Goal: Task Accomplishment & Management: Use online tool/utility

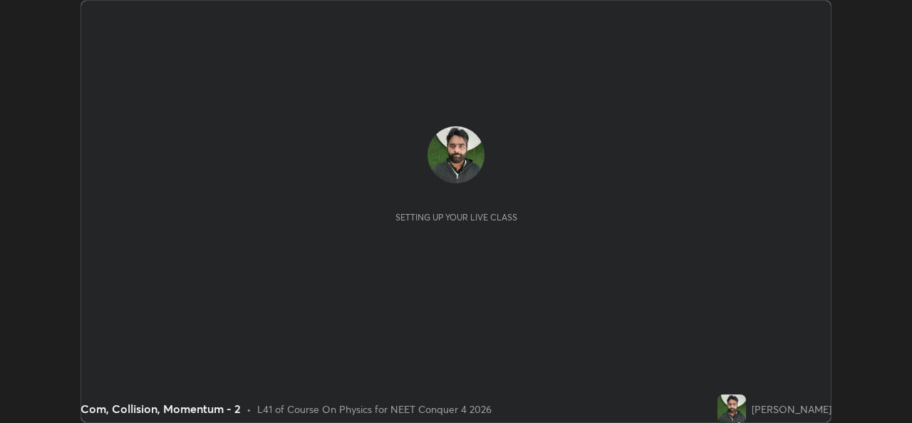
scroll to position [423, 911]
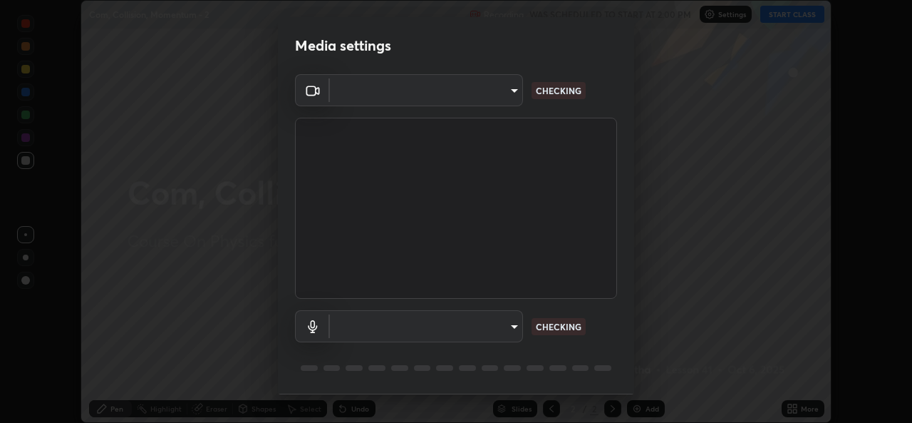
type input "a83bb134842fd6c46cae91b6313aa5efba961fee809e7364c6ef7c36ed00ea69"
type input "1096ec1564036cbcf0e9abd5aaef12808ae7e2dc0601459cd77712751889dd54"
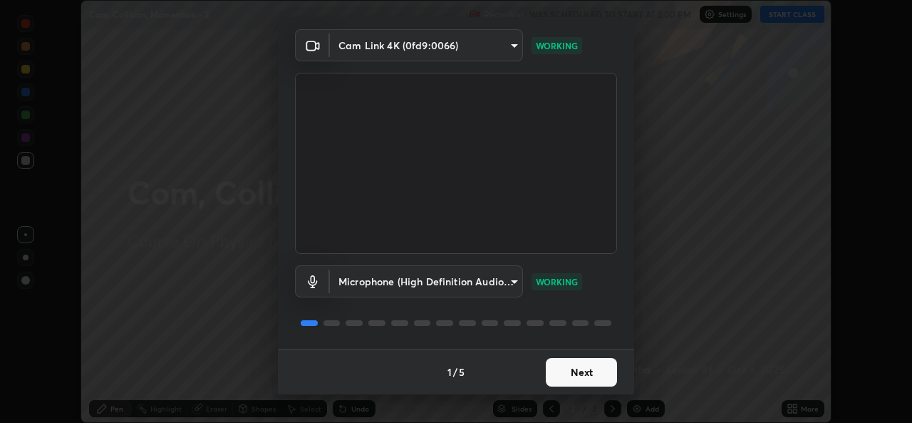
click at [580, 368] on button "Next" at bounding box center [581, 372] width 71 height 29
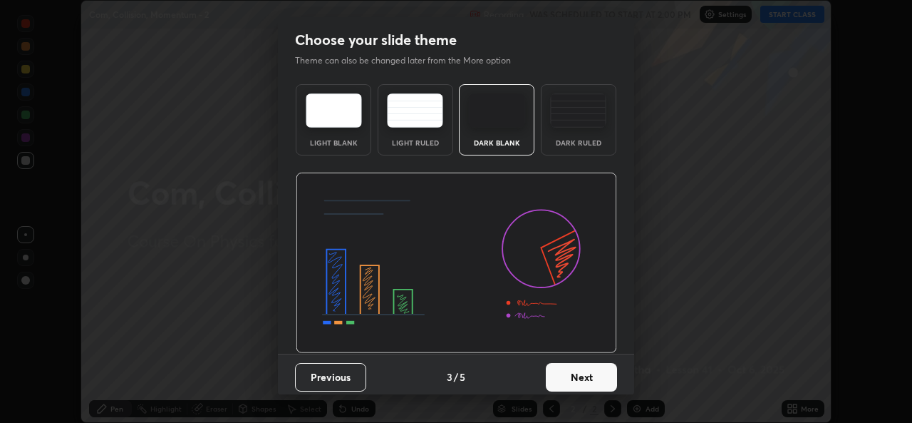
click at [572, 368] on button "Next" at bounding box center [581, 377] width 71 height 29
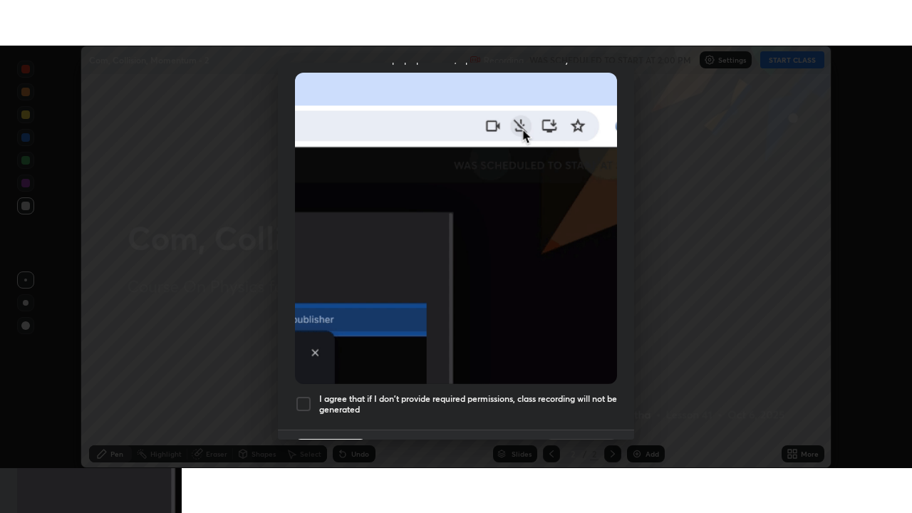
scroll to position [336, 0]
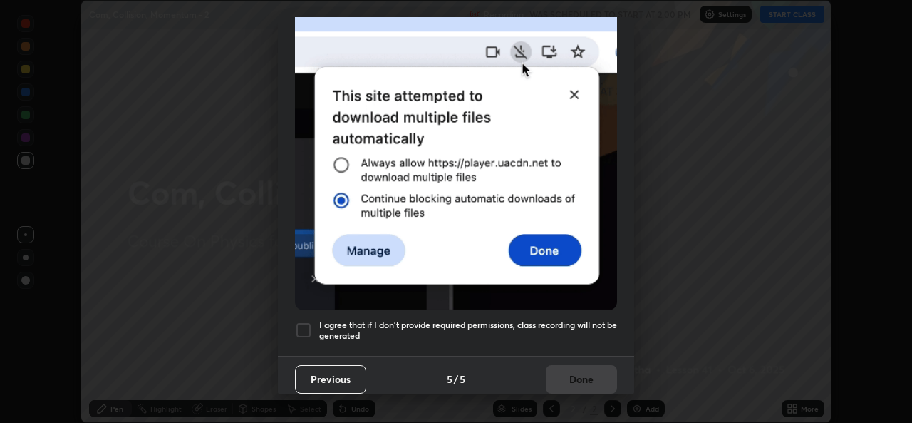
click at [581, 319] on h5 "I agree that if I don't provide required permissions, class recording will not …" at bounding box center [468, 330] width 298 height 22
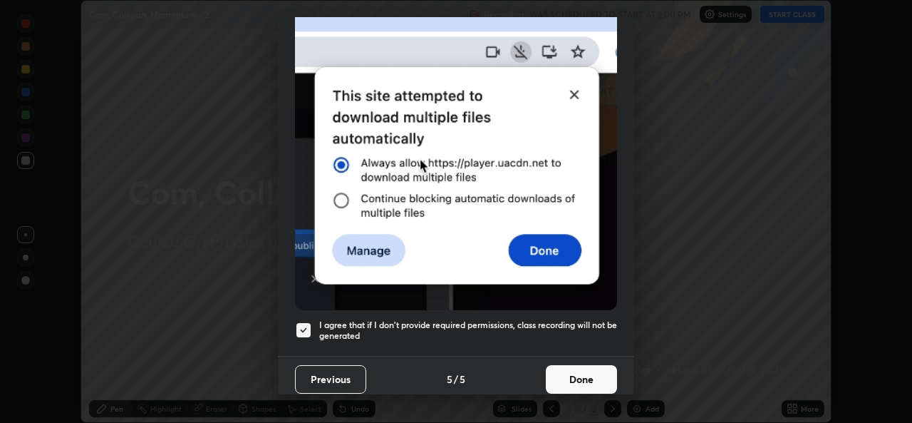
click at [574, 370] on button "Done" at bounding box center [581, 379] width 71 height 29
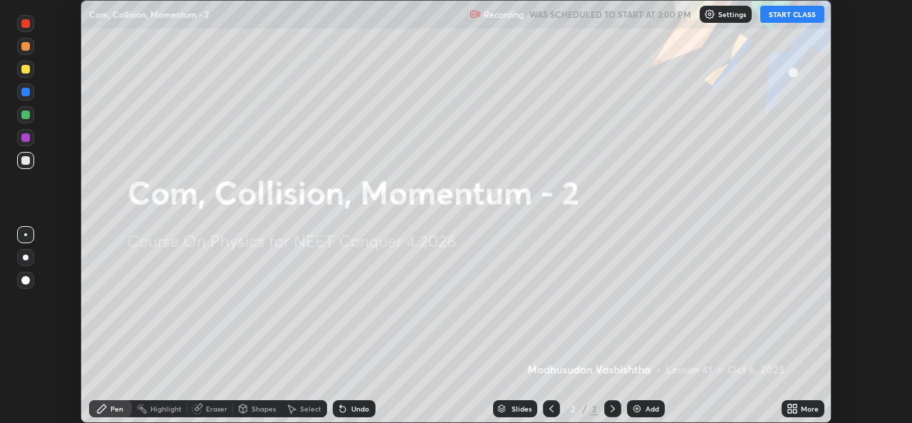
click at [782, 20] on button "START CLASS" at bounding box center [792, 14] width 64 height 17
click at [641, 407] on img at bounding box center [636, 408] width 11 height 11
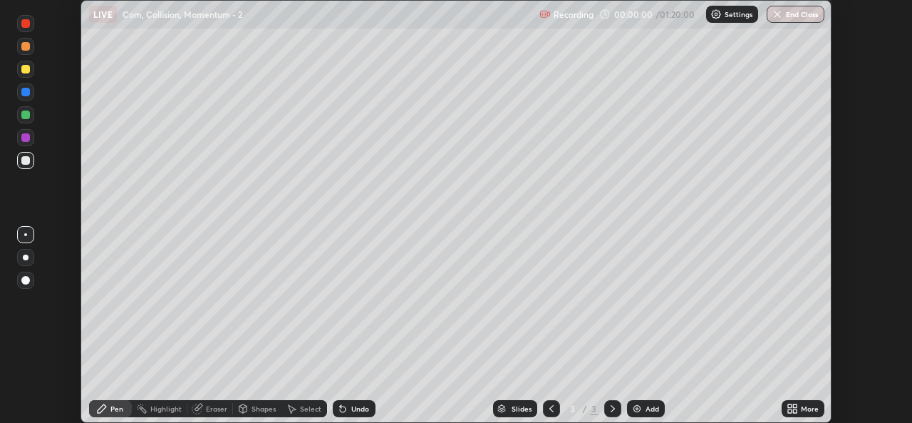
click at [805, 405] on div "More" at bounding box center [810, 408] width 18 height 7
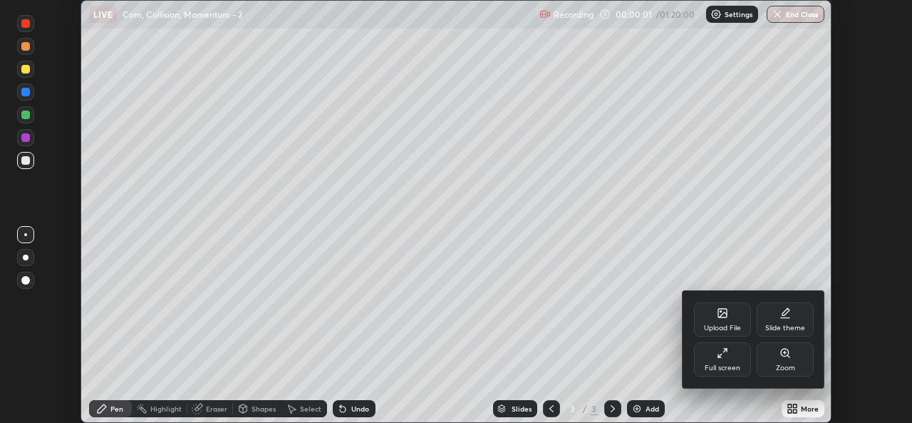
click at [727, 351] on icon at bounding box center [725, 349] width 3 height 3
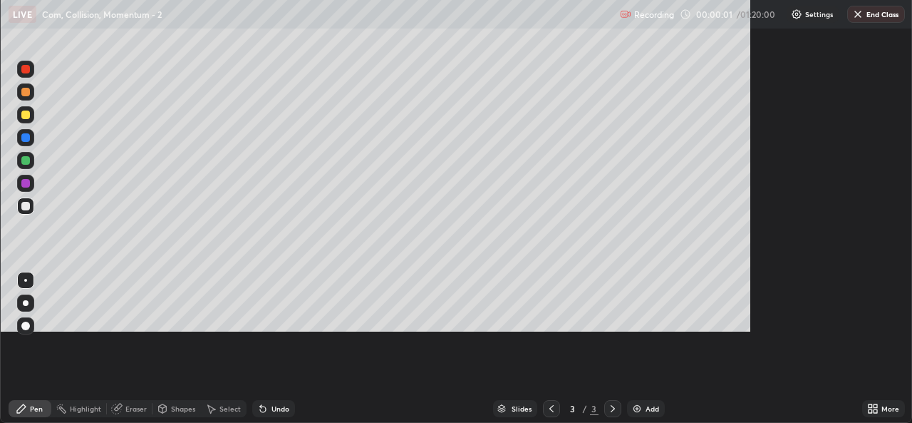
scroll to position [513, 912]
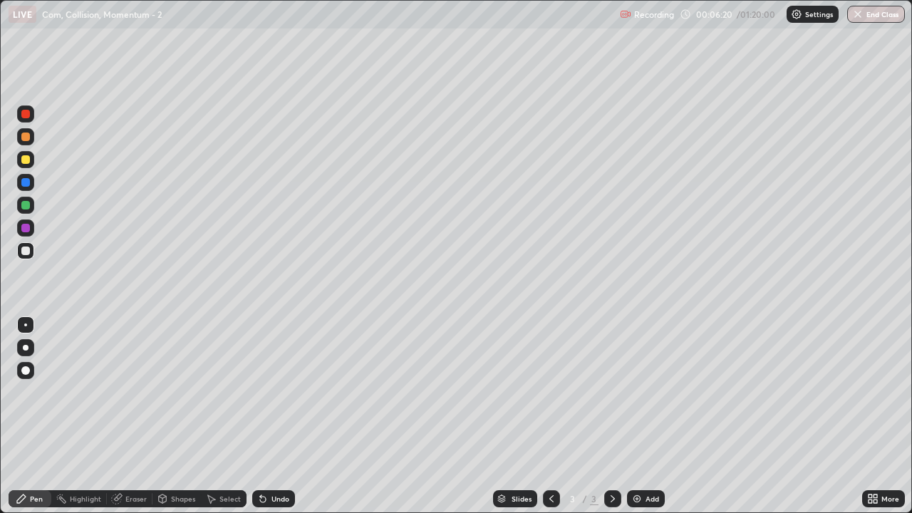
click at [132, 422] on div "Eraser" at bounding box center [130, 498] width 46 height 17
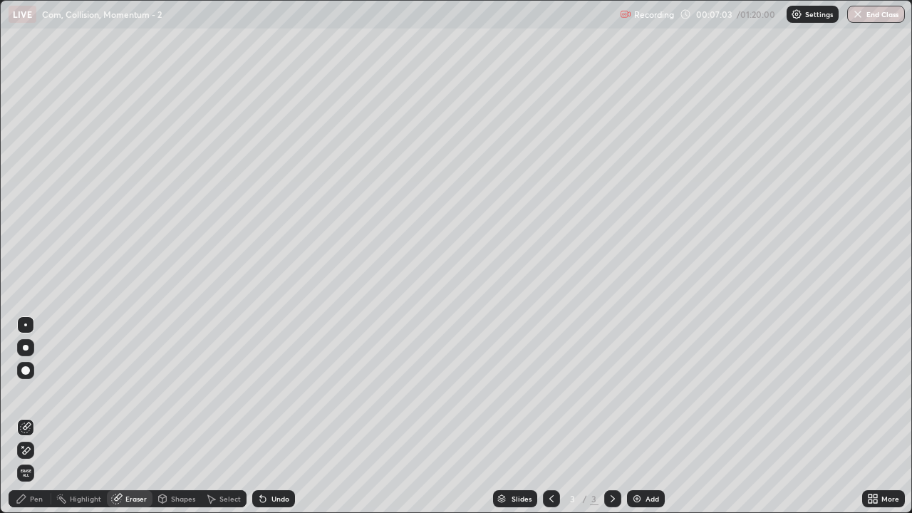
click at [31, 422] on div "Pen" at bounding box center [30, 498] width 43 height 17
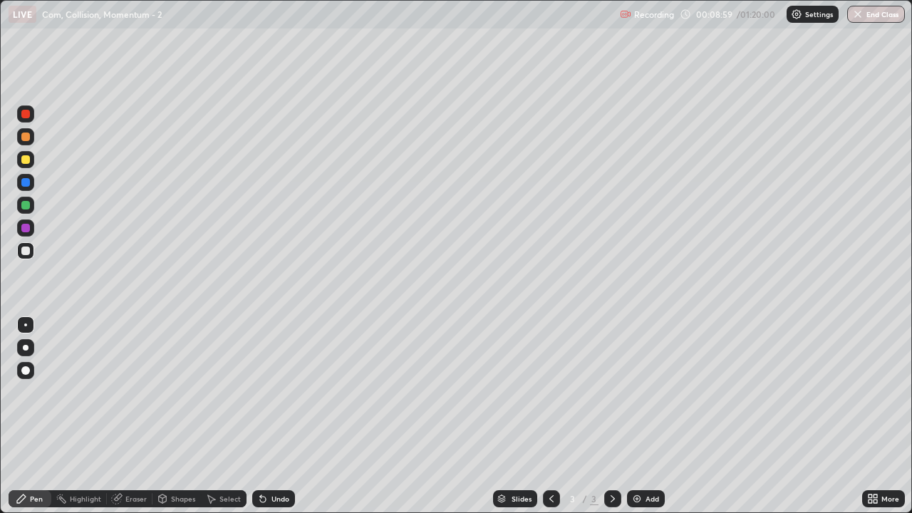
click at [135, 422] on div "Eraser" at bounding box center [135, 498] width 21 height 7
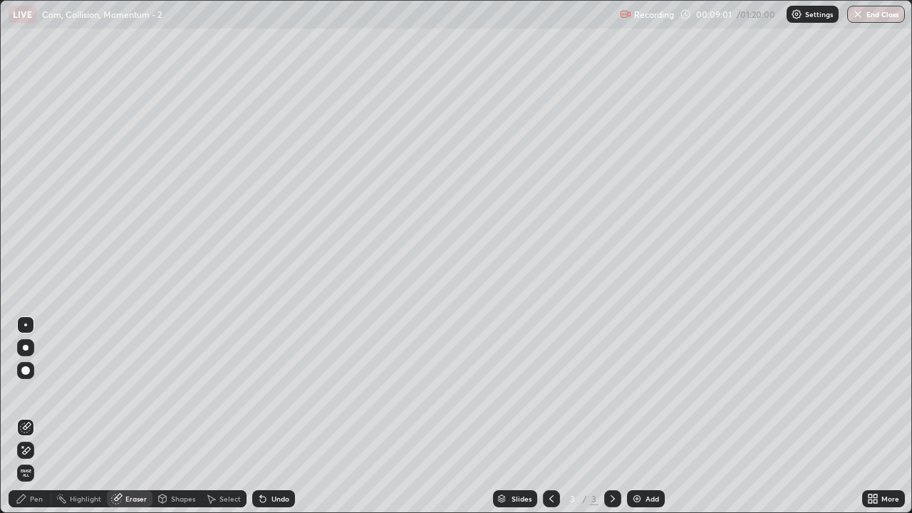
click at [27, 422] on icon at bounding box center [21, 498] width 11 height 11
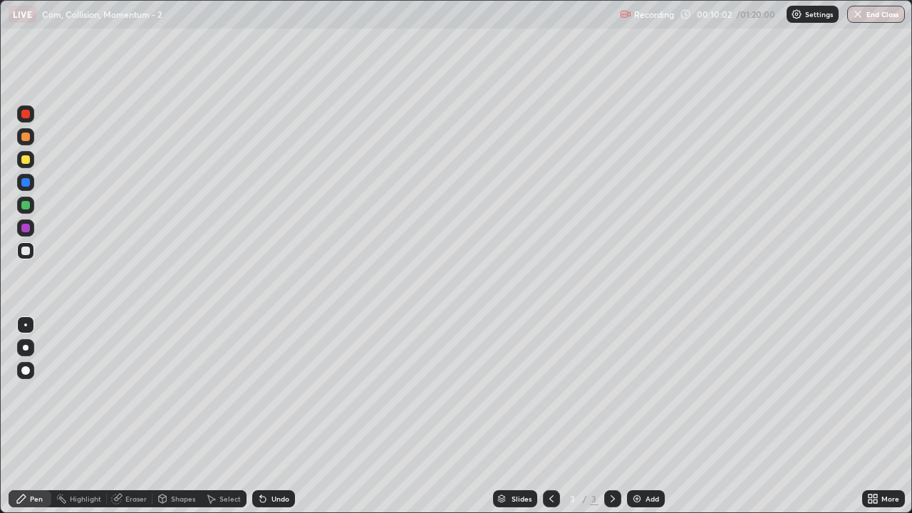
click at [125, 422] on div "Eraser" at bounding box center [130, 498] width 46 height 17
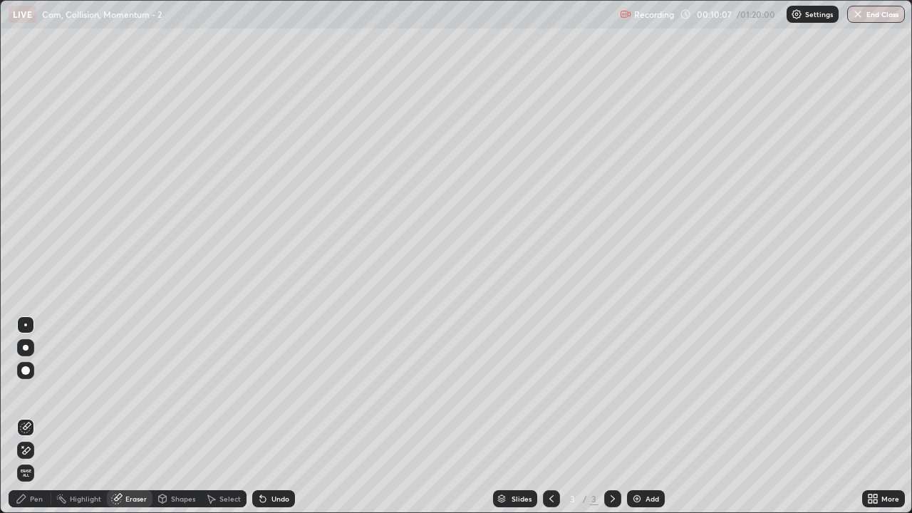
click at [31, 422] on div "Pen" at bounding box center [30, 498] width 43 height 17
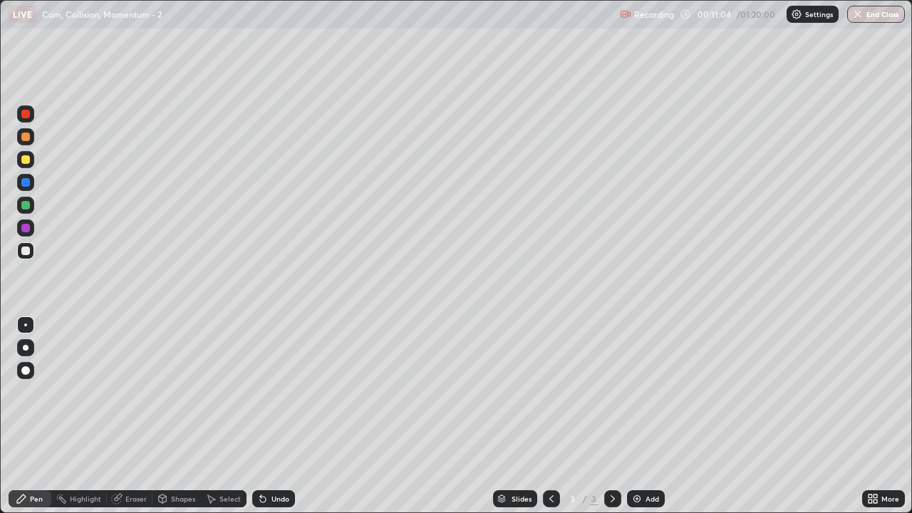
click at [550, 422] on icon at bounding box center [551, 498] width 11 height 11
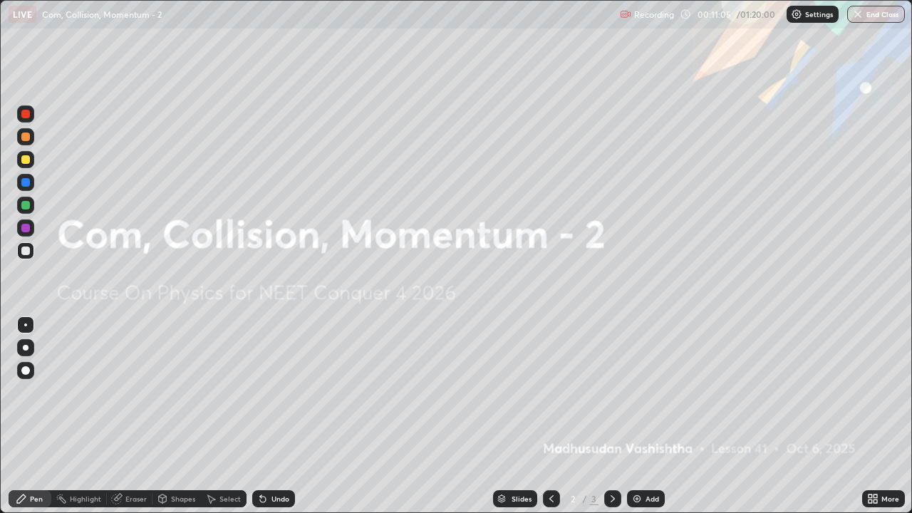
click at [613, 422] on icon at bounding box center [613, 498] width 4 height 7
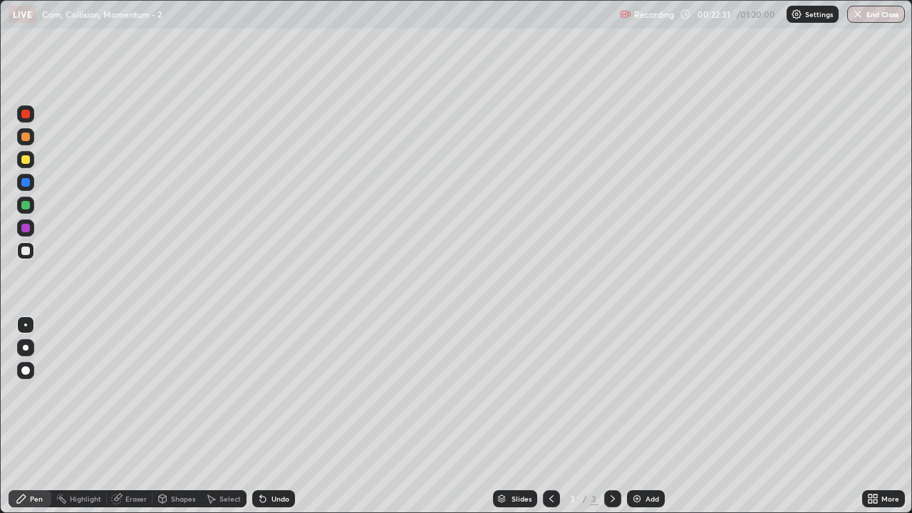
click at [648, 422] on div "Add" at bounding box center [653, 498] width 14 height 7
click at [130, 422] on div "Eraser" at bounding box center [135, 498] width 21 height 7
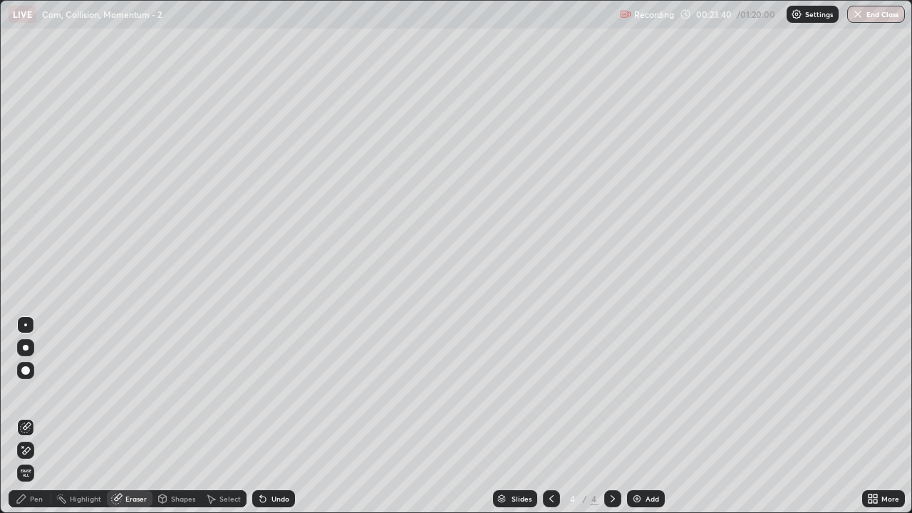
click at [35, 422] on div "Pen" at bounding box center [36, 498] width 13 height 7
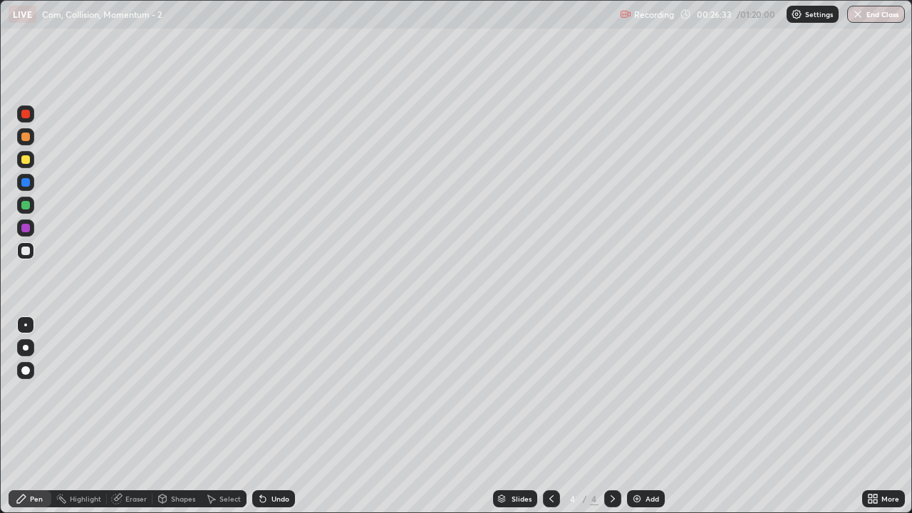
click at [551, 422] on icon at bounding box center [551, 498] width 11 height 11
click at [611, 422] on icon at bounding box center [613, 498] width 4 height 7
click at [646, 422] on div "Add" at bounding box center [653, 498] width 14 height 7
click at [636, 422] on img at bounding box center [636, 498] width 11 height 11
click at [137, 422] on div "Eraser" at bounding box center [135, 498] width 21 height 7
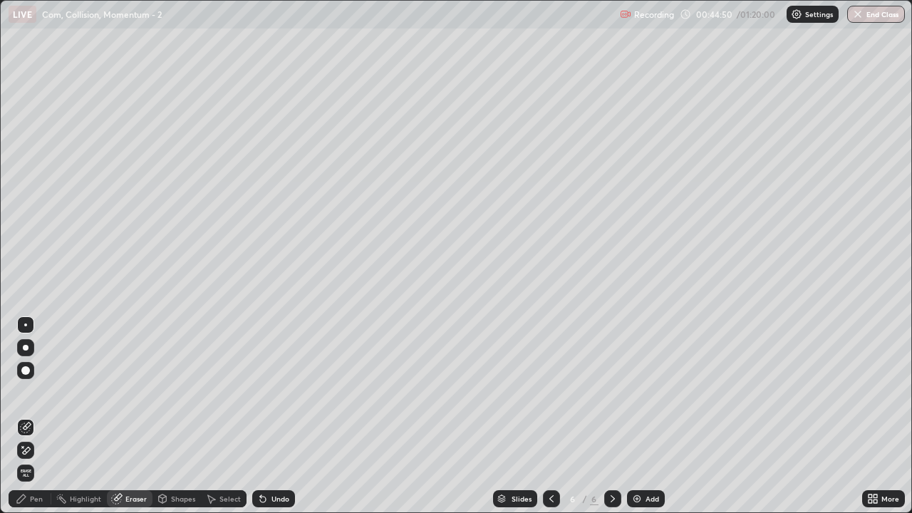
click at [34, 422] on div "Pen" at bounding box center [36, 498] width 13 height 7
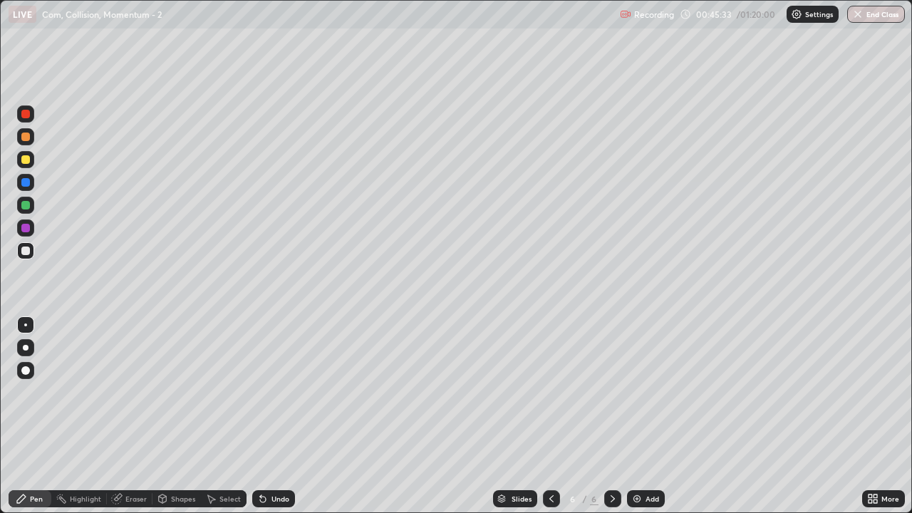
click at [128, 422] on div "Eraser" at bounding box center [135, 498] width 21 height 7
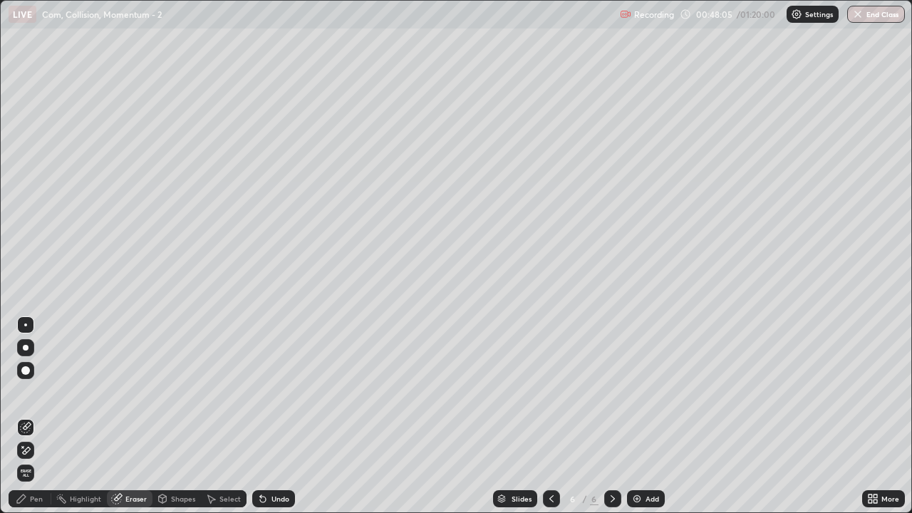
click at [36, 422] on div "Pen" at bounding box center [36, 498] width 13 height 7
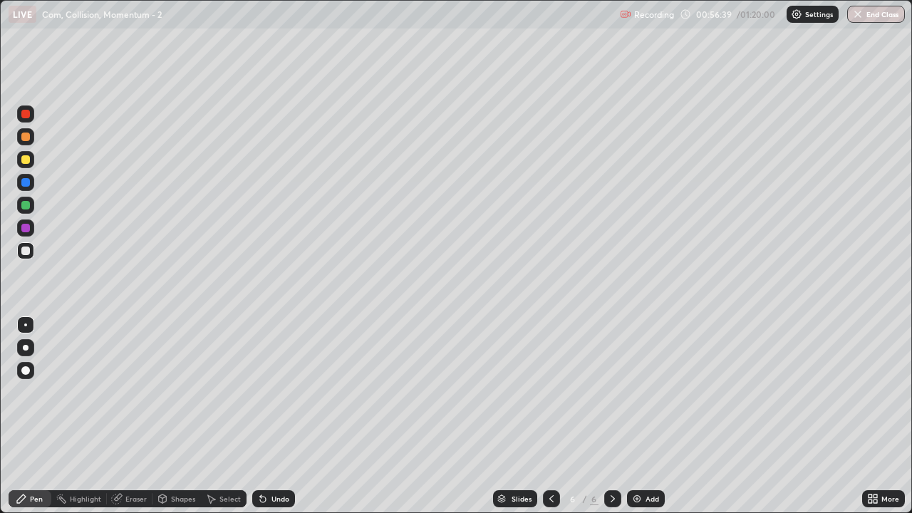
click at [549, 422] on icon at bounding box center [551, 498] width 11 height 11
click at [543, 422] on div at bounding box center [551, 498] width 17 height 17
click at [552, 422] on icon at bounding box center [551, 498] width 4 height 7
click at [613, 422] on div at bounding box center [612, 498] width 17 height 17
click at [611, 422] on icon at bounding box center [612, 498] width 11 height 11
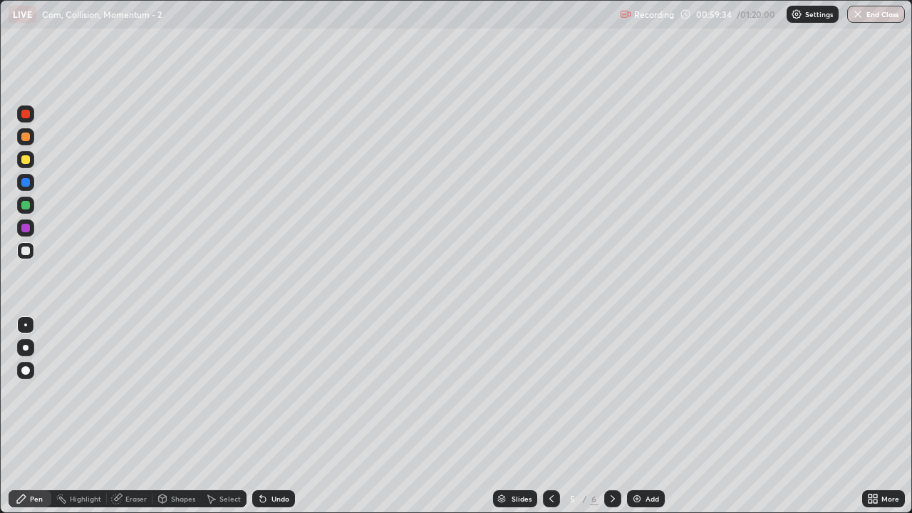
click at [543, 422] on div at bounding box center [551, 498] width 17 height 17
click at [611, 422] on icon at bounding box center [612, 498] width 11 height 11
click at [612, 422] on icon at bounding box center [612, 498] width 11 height 11
click at [636, 422] on img at bounding box center [636, 498] width 11 height 11
click at [139, 422] on div "Eraser" at bounding box center [135, 498] width 21 height 7
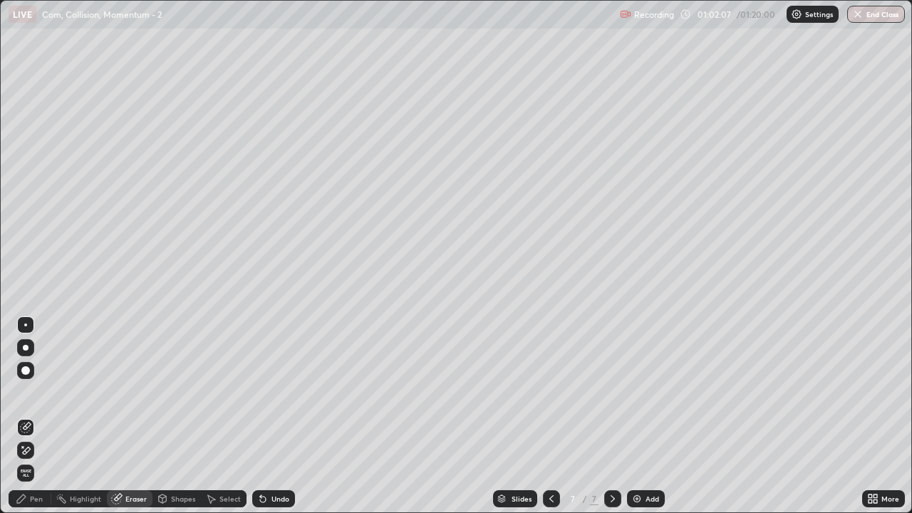
click at [38, 422] on div "Pen" at bounding box center [36, 498] width 13 height 7
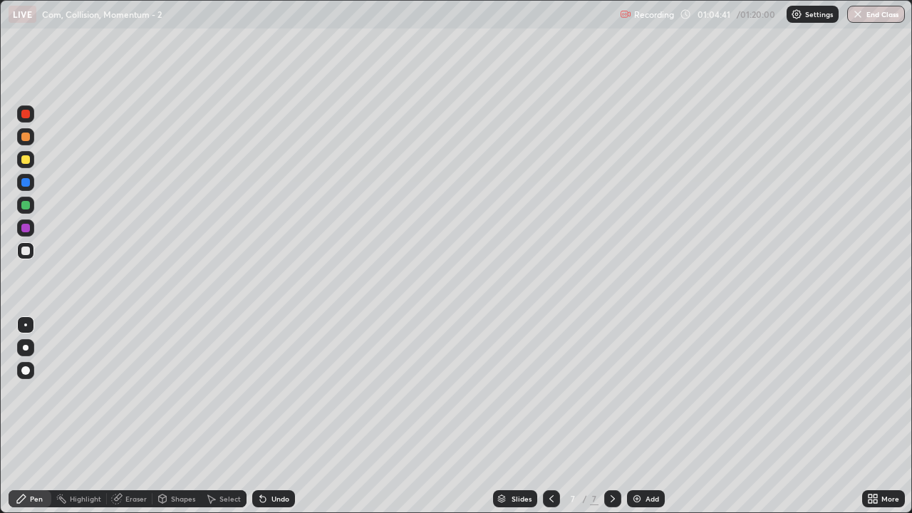
click at [137, 422] on div "Eraser" at bounding box center [135, 498] width 21 height 7
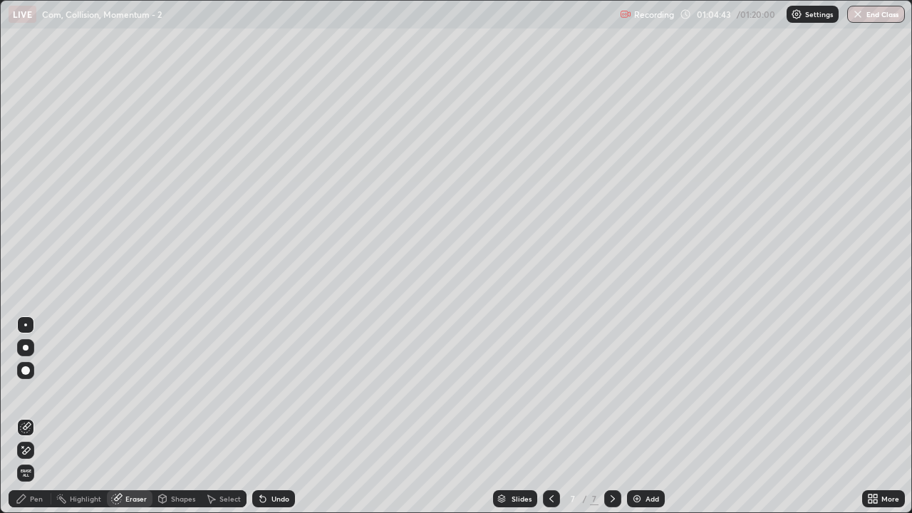
click at [36, 422] on div "Pen" at bounding box center [36, 498] width 13 height 7
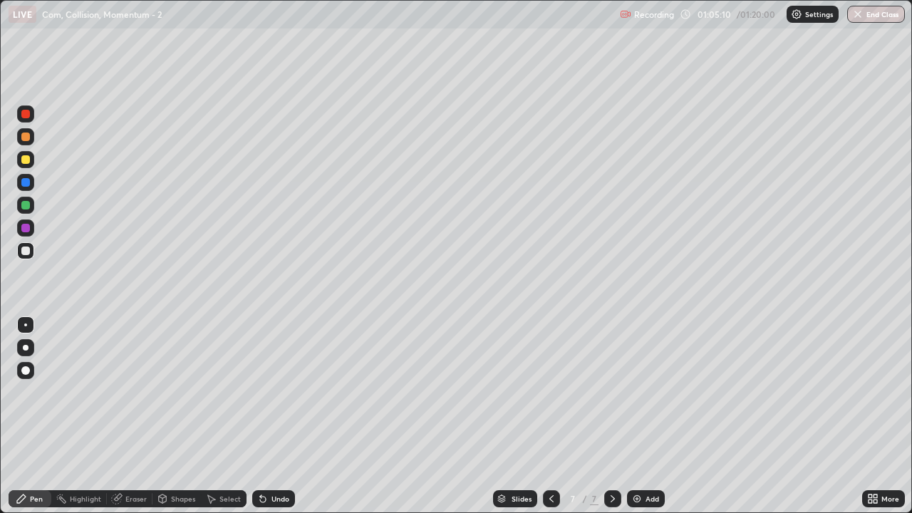
click at [135, 422] on div "Eraser" at bounding box center [135, 498] width 21 height 7
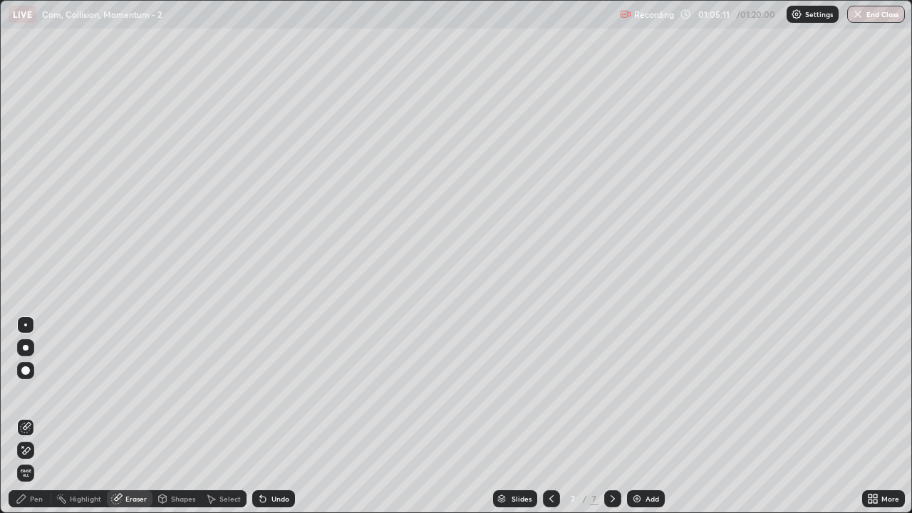
click at [30, 422] on div "Pen" at bounding box center [36, 498] width 13 height 7
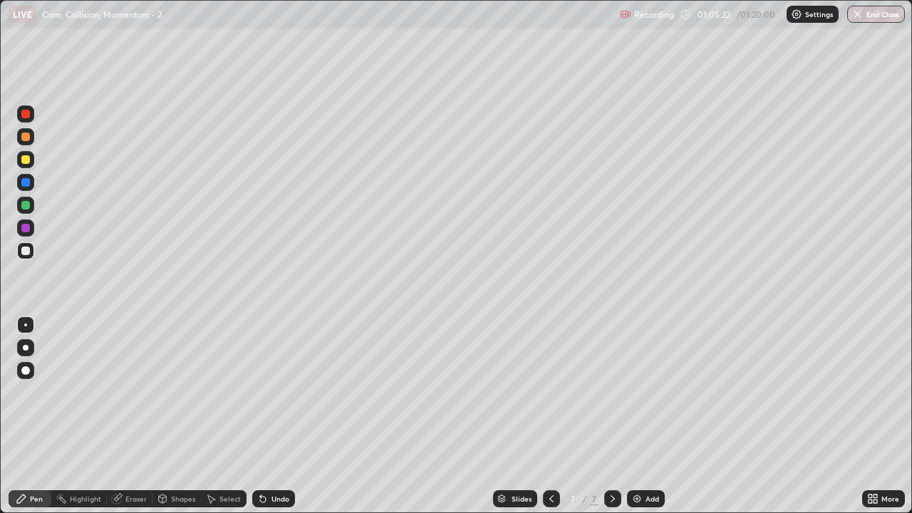
click at [133, 422] on div "Eraser" at bounding box center [135, 498] width 21 height 7
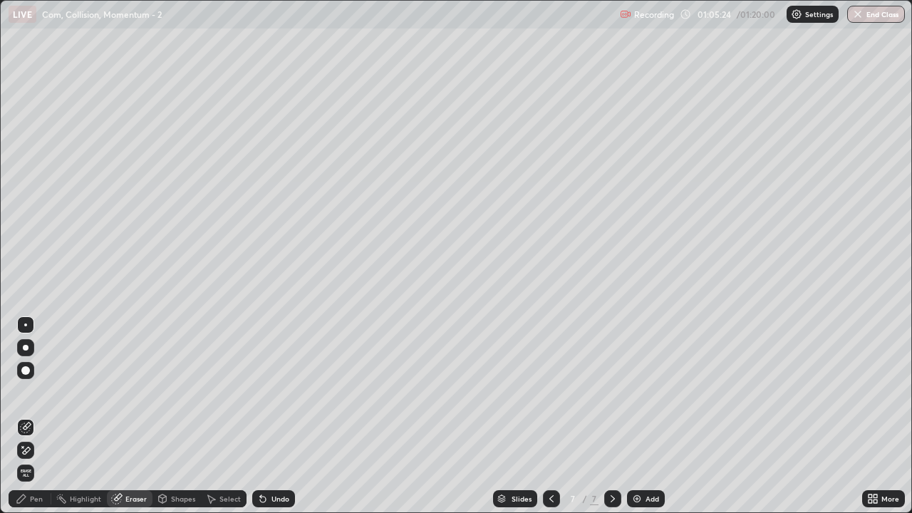
click at [36, 422] on div "Pen" at bounding box center [36, 498] width 13 height 7
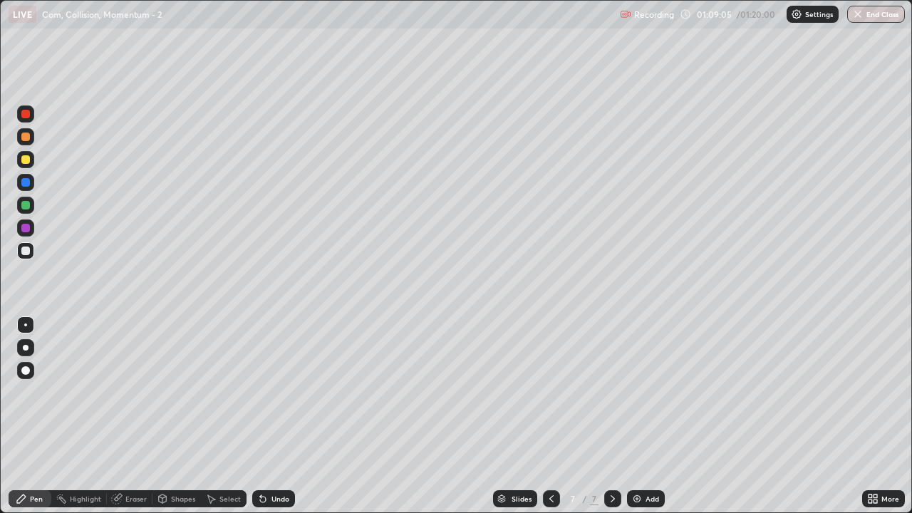
click at [648, 422] on div "Add" at bounding box center [653, 498] width 14 height 7
click at [550, 422] on icon at bounding box center [551, 498] width 11 height 11
click at [130, 422] on div "Eraser" at bounding box center [135, 498] width 21 height 7
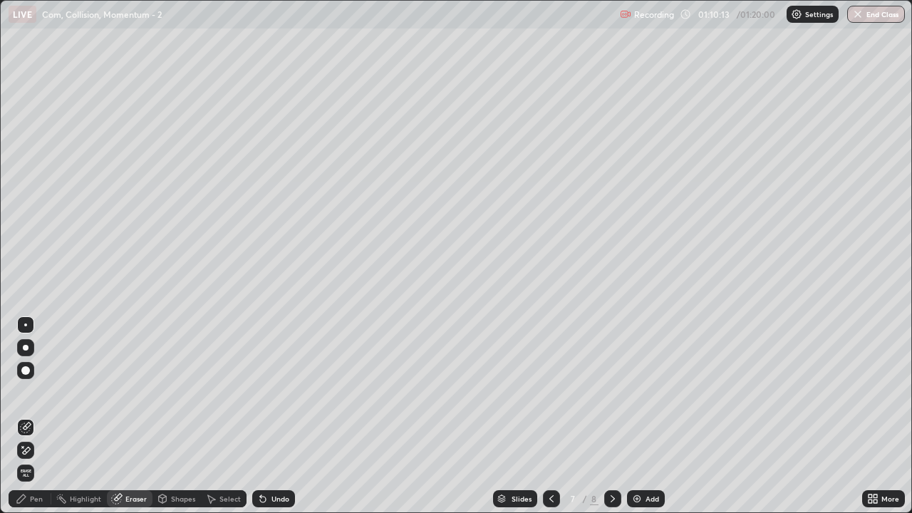
click at [35, 422] on div "Pen" at bounding box center [36, 498] width 13 height 7
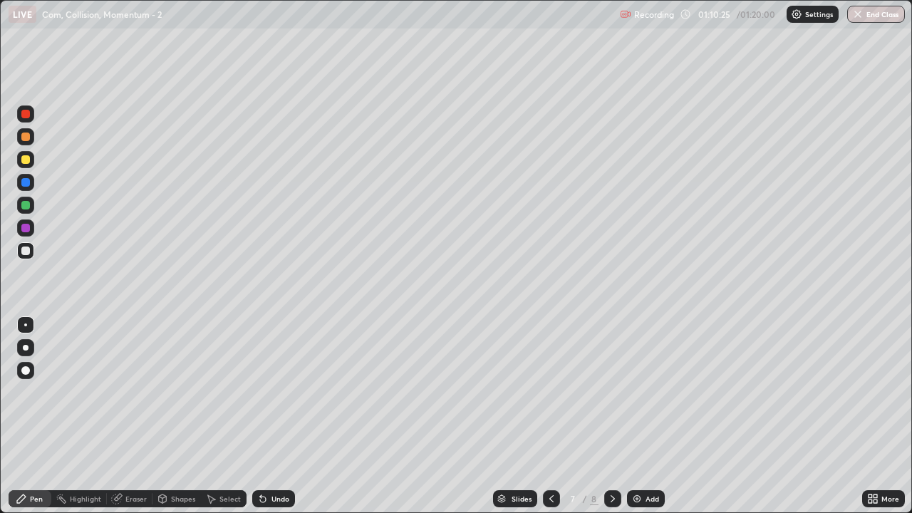
click at [127, 422] on div "Eraser" at bounding box center [135, 498] width 21 height 7
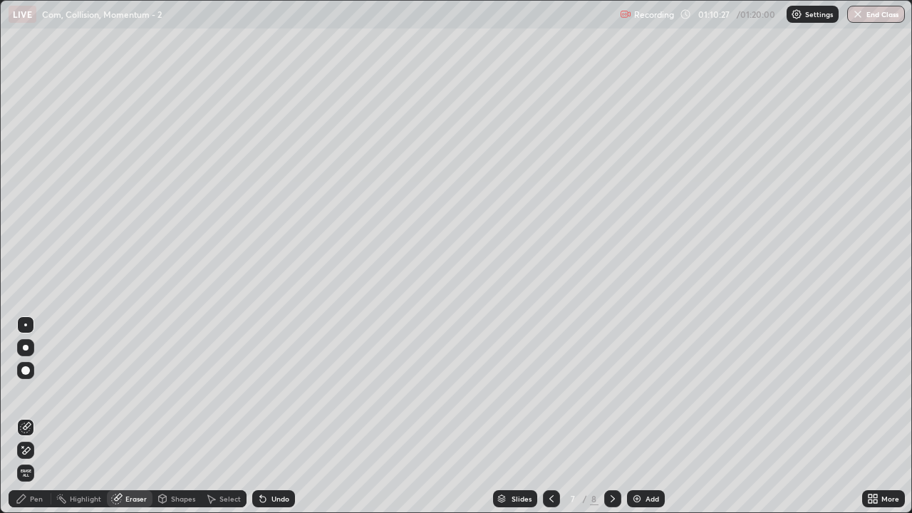
click at [30, 422] on div "Pen" at bounding box center [30, 498] width 43 height 17
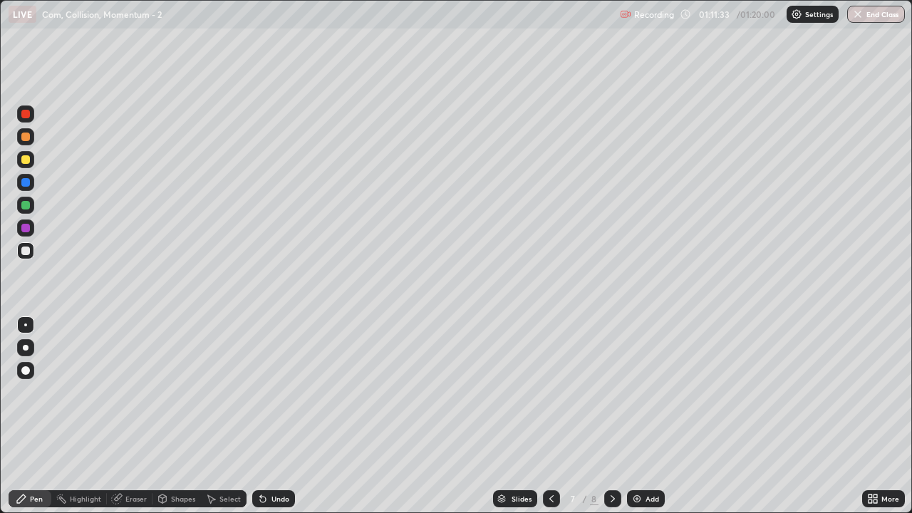
click at [880, 19] on button "End Class" at bounding box center [876, 14] width 58 height 17
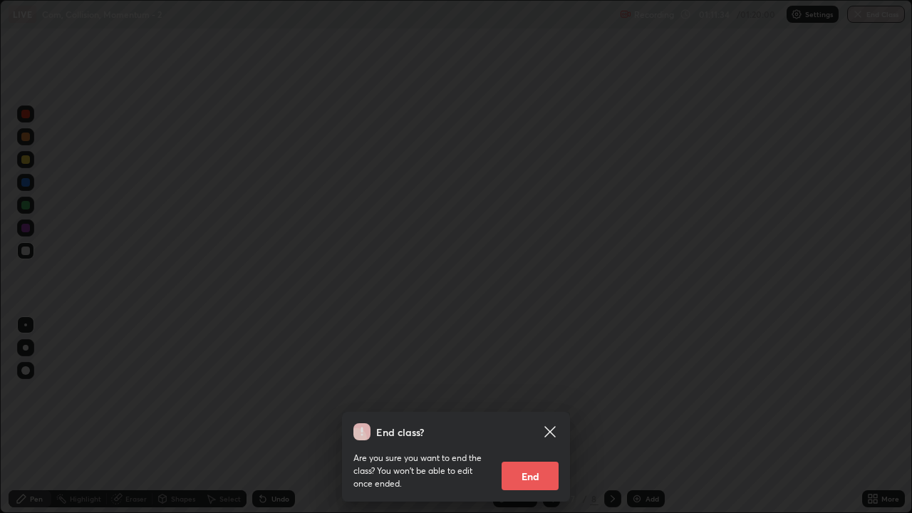
click at [527, 422] on button "End" at bounding box center [530, 476] width 57 height 29
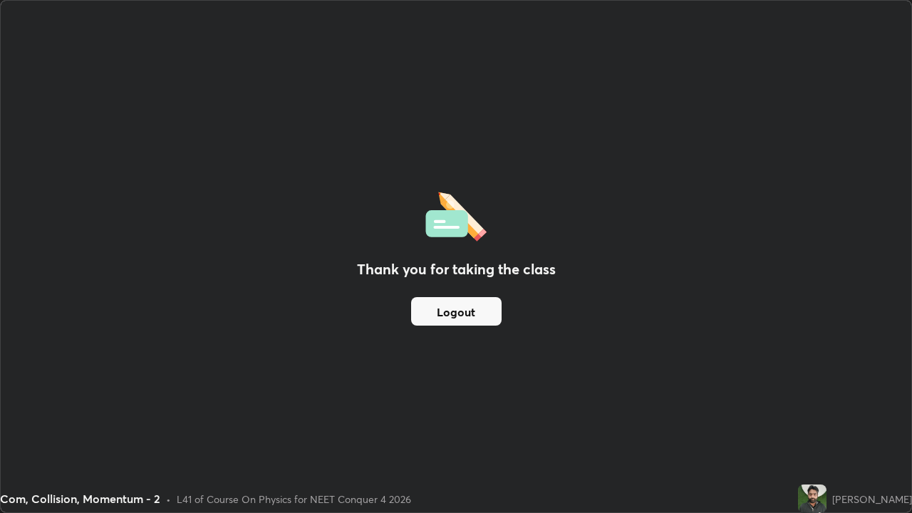
click at [798, 422] on img at bounding box center [812, 499] width 29 height 29
click at [485, 317] on button "Logout" at bounding box center [456, 311] width 90 height 29
click at [475, 315] on button "Logout" at bounding box center [456, 311] width 90 height 29
click at [465, 312] on button "Logout" at bounding box center [456, 311] width 90 height 29
click at [458, 313] on button "Logout" at bounding box center [456, 311] width 90 height 29
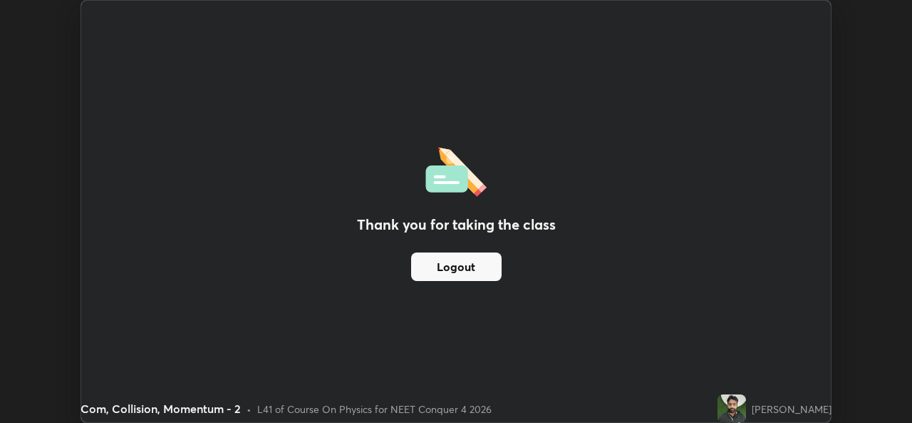
scroll to position [70837, 70347]
